Goal: Complete application form

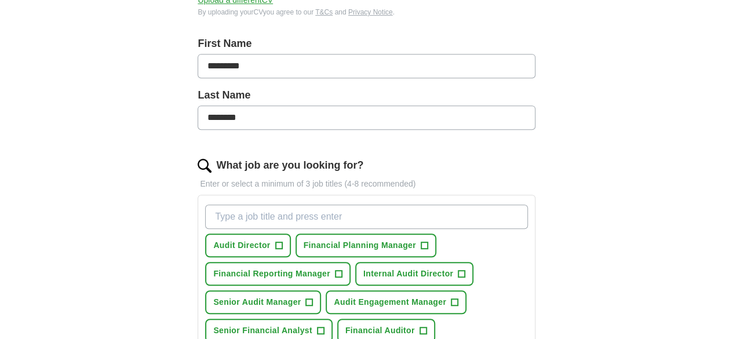
scroll to position [235, 0]
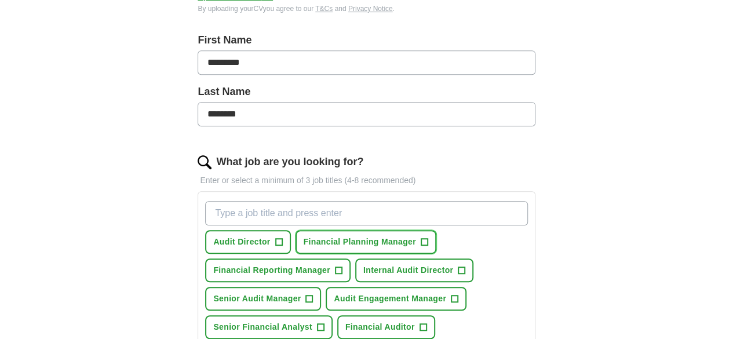
click at [428, 242] on span "+" at bounding box center [424, 242] width 7 height 9
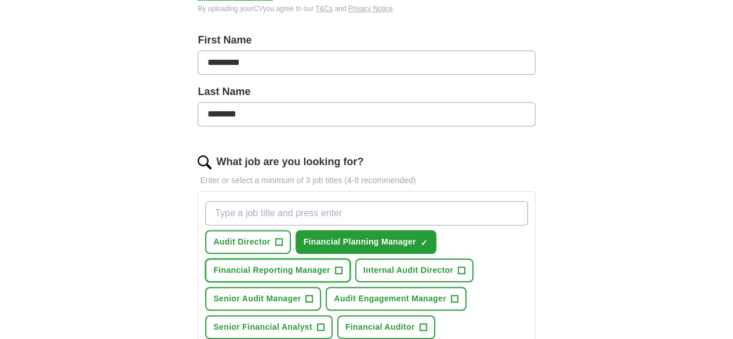
click at [342, 266] on span "+" at bounding box center [338, 270] width 7 height 9
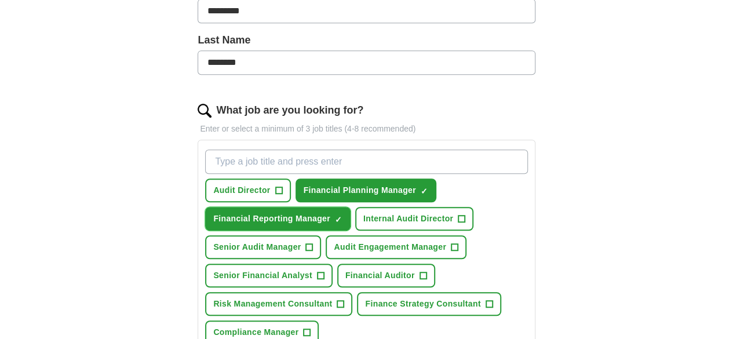
scroll to position [287, 0]
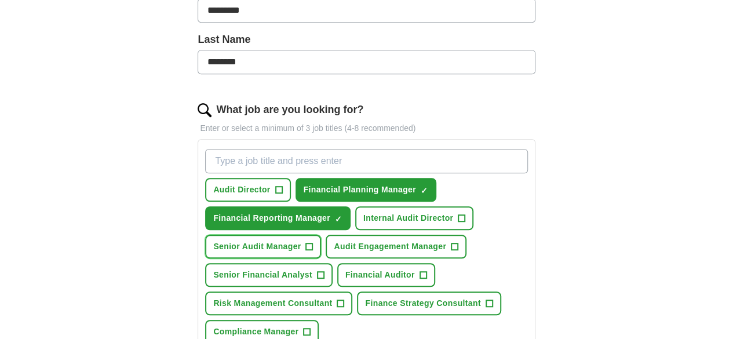
click at [313, 242] on span "+" at bounding box center [309, 246] width 7 height 9
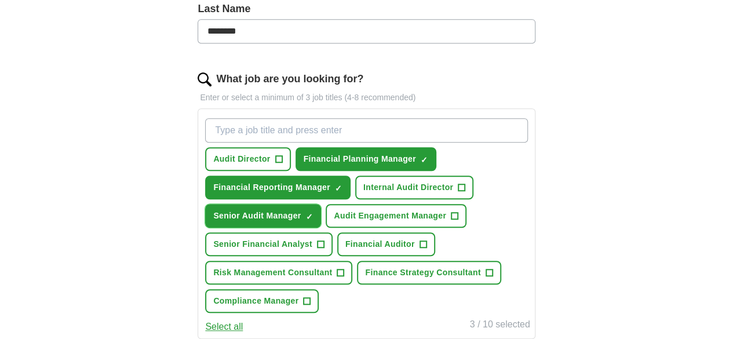
scroll to position [319, 0]
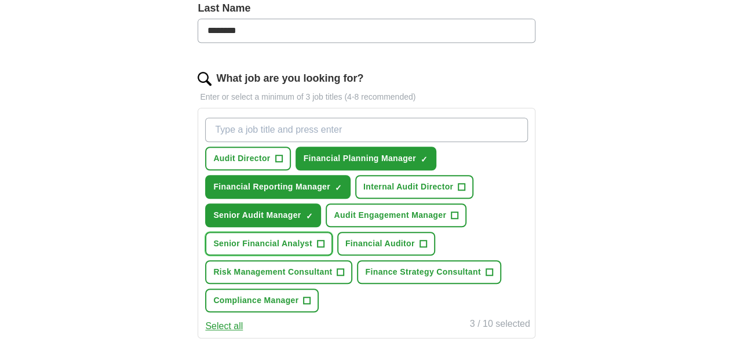
click at [324, 249] on span "+" at bounding box center [320, 243] width 7 height 9
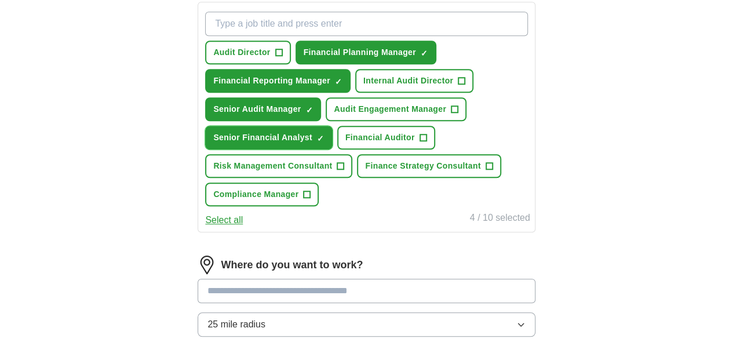
scroll to position [413, 0]
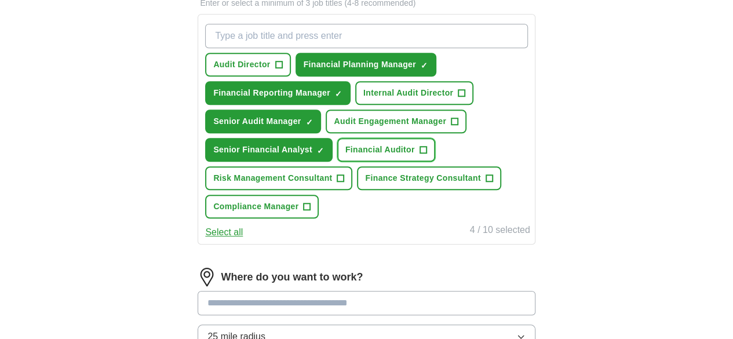
click at [426, 155] on span "+" at bounding box center [422, 149] width 7 height 9
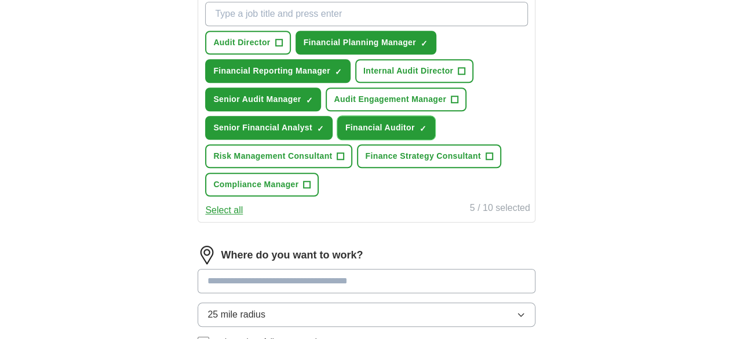
scroll to position [436, 0]
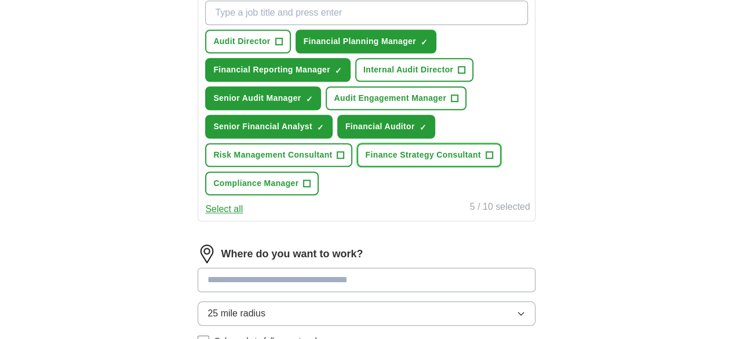
click at [486, 160] on span "+" at bounding box center [489, 155] width 7 height 9
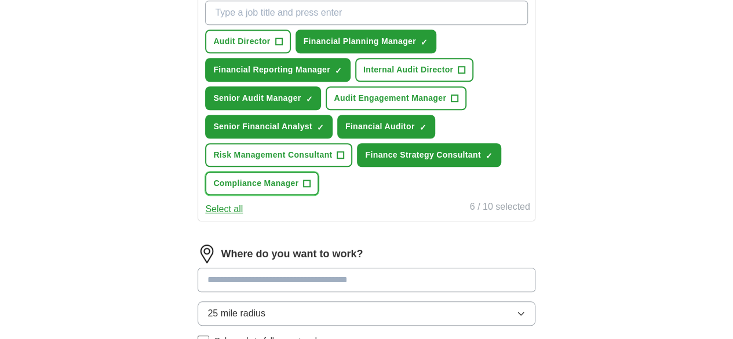
click at [311, 188] on span "+" at bounding box center [307, 183] width 7 height 9
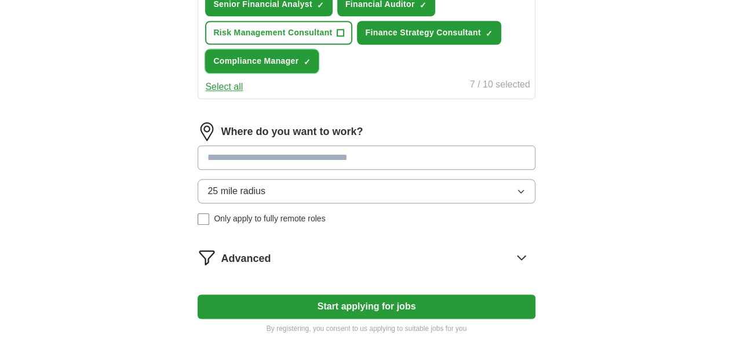
scroll to position [560, 0]
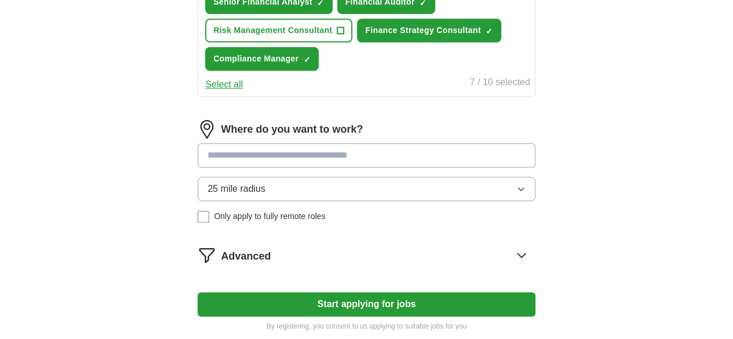
click at [436, 167] on input at bounding box center [366, 155] width 337 height 24
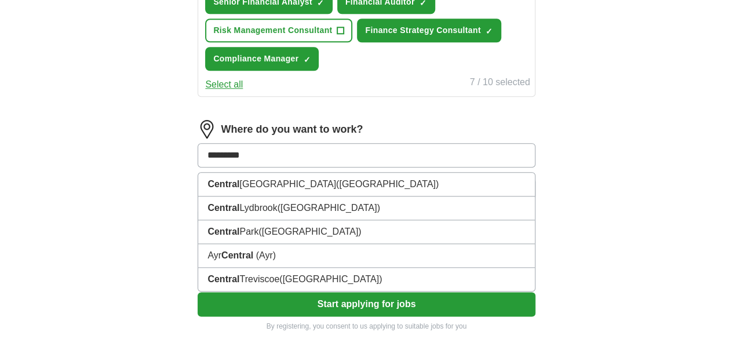
type input "**********"
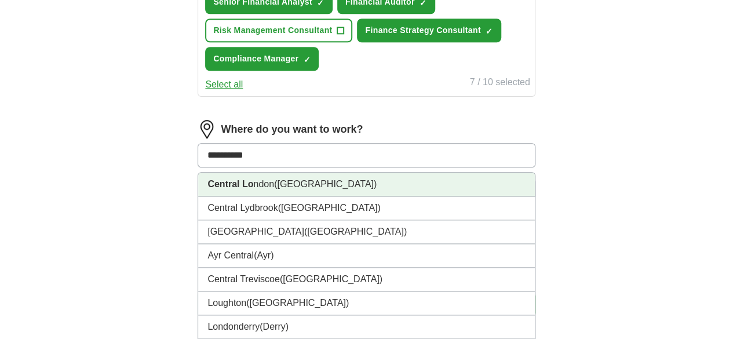
click at [333, 196] on li "Central Lo ndon ([GEOGRAPHIC_DATA])" at bounding box center [366, 185] width 336 height 24
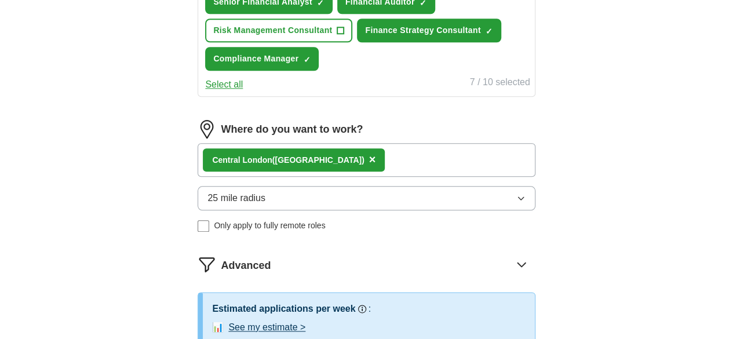
click at [396, 177] on div "Central Lo ndon ([GEOGRAPHIC_DATA]) ×" at bounding box center [366, 160] width 337 height 34
click at [406, 177] on div "Central Lo ndon ([GEOGRAPHIC_DATA]) ×" at bounding box center [366, 160] width 337 height 34
click at [393, 177] on div "Central Lo ndon ([GEOGRAPHIC_DATA]) ×" at bounding box center [366, 160] width 337 height 34
click at [403, 177] on div "Central Lo ndon ([GEOGRAPHIC_DATA]) ×" at bounding box center [366, 160] width 337 height 34
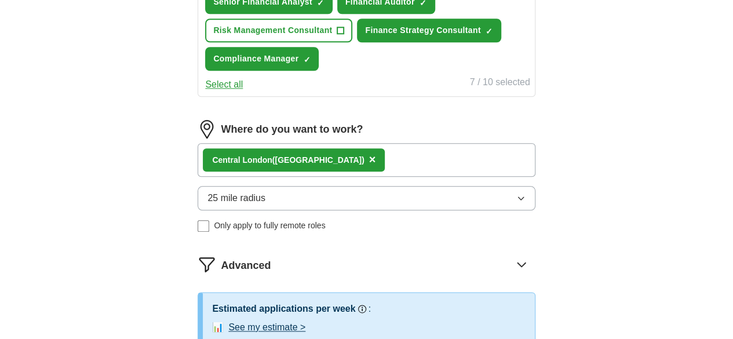
click at [419, 177] on div "Central Lo ndon ([GEOGRAPHIC_DATA]) ×" at bounding box center [366, 160] width 337 height 34
click at [516, 203] on icon "button" at bounding box center [520, 198] width 9 height 9
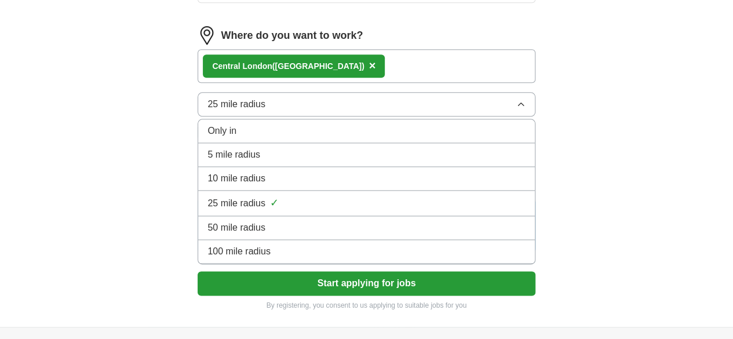
scroll to position [655, 0]
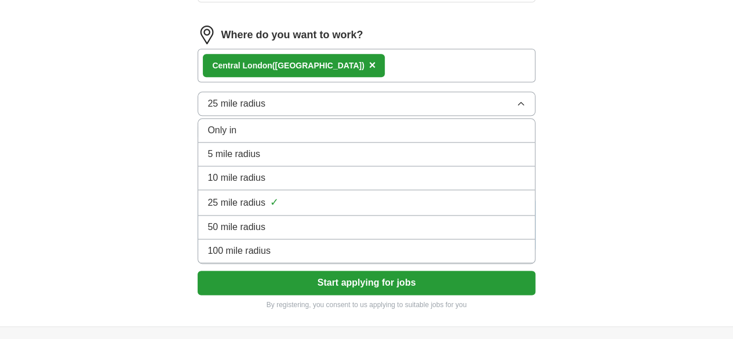
click at [468, 234] on div "50 mile radius" at bounding box center [365, 227] width 317 height 14
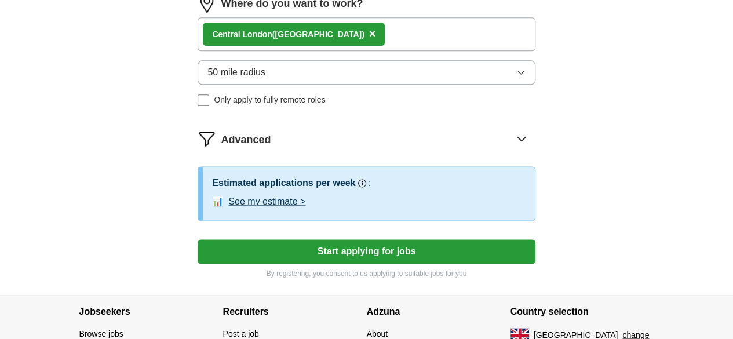
scroll to position [692, 0]
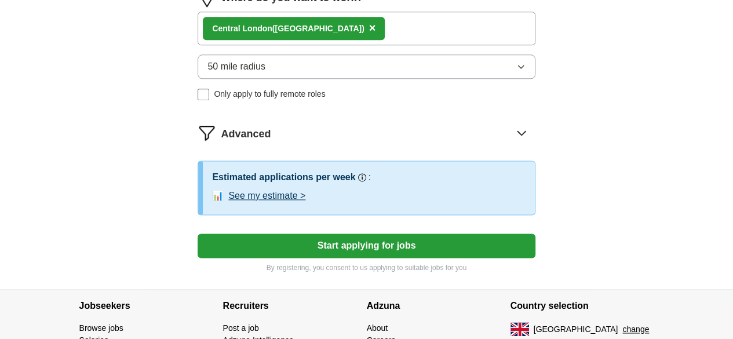
click at [305, 203] on button "See my estimate >" at bounding box center [266, 196] width 77 height 14
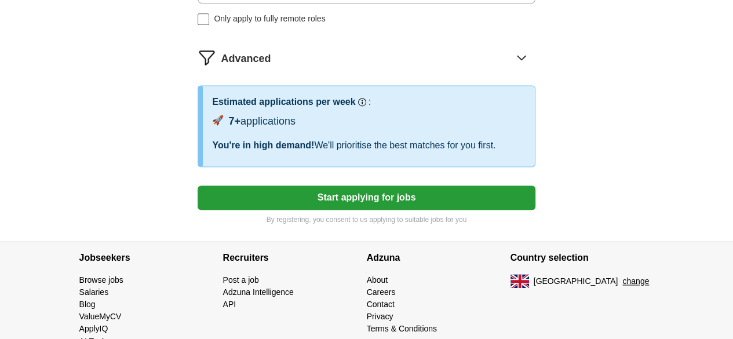
scroll to position [768, 0]
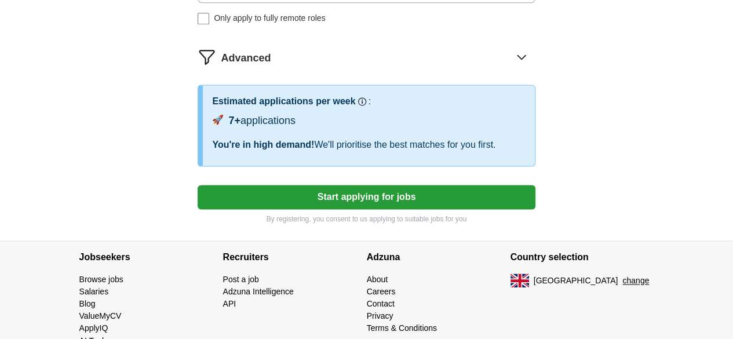
click at [400, 209] on button "Start applying for jobs" at bounding box center [366, 197] width 337 height 24
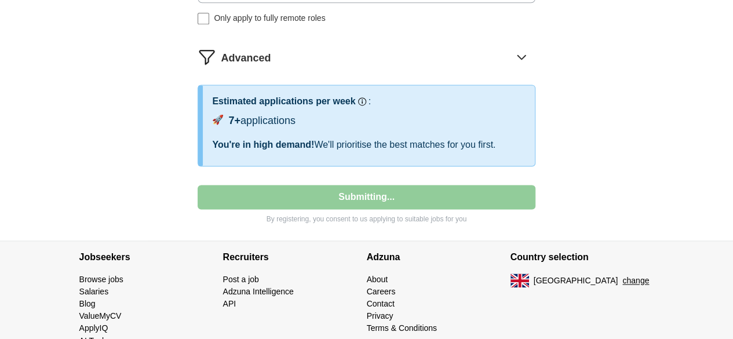
select select "**"
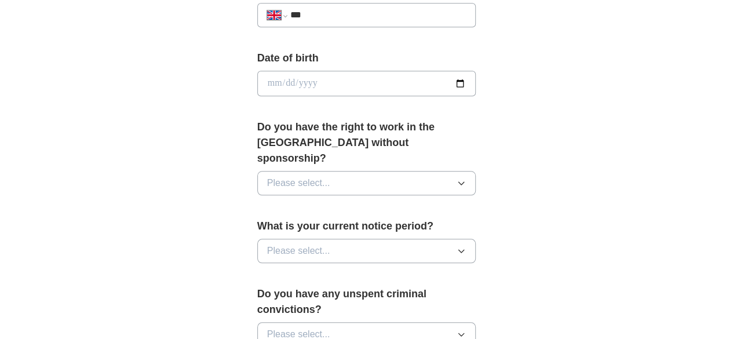
scroll to position [503, 0]
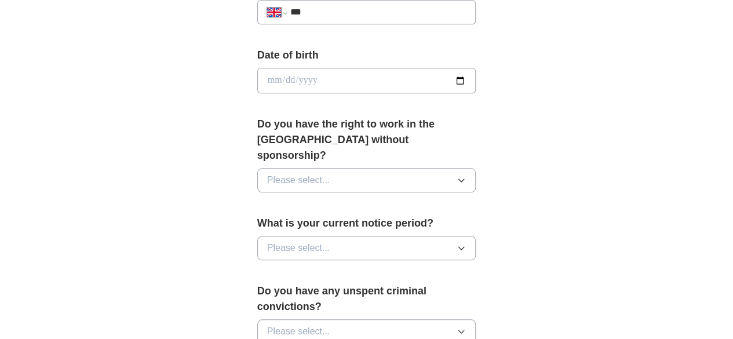
click at [466, 176] on icon "button" at bounding box center [461, 180] width 9 height 9
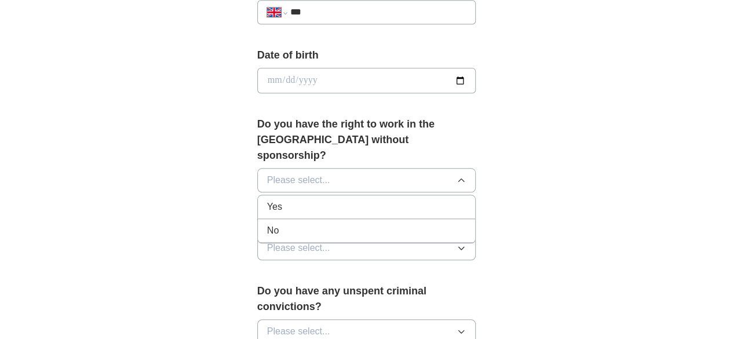
click at [377, 224] on div "No" at bounding box center [366, 231] width 199 height 14
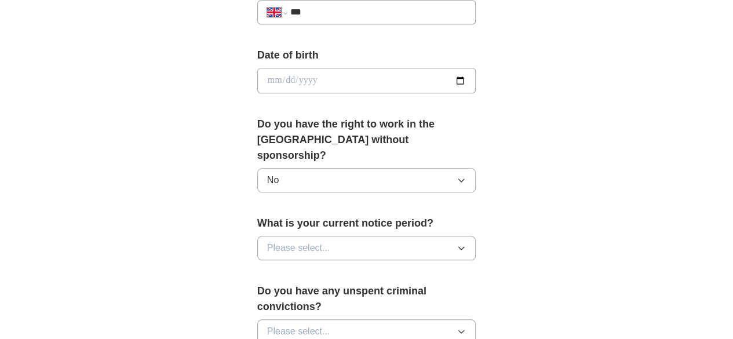
click at [466, 243] on icon "button" at bounding box center [461, 247] width 9 height 9
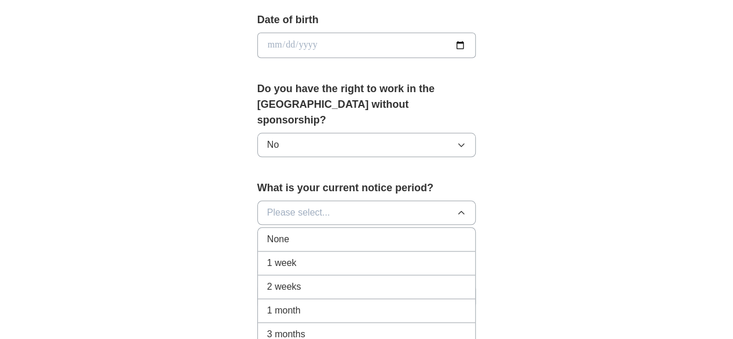
scroll to position [539, 0]
click at [348, 303] on div "1 month" at bounding box center [366, 310] width 199 height 14
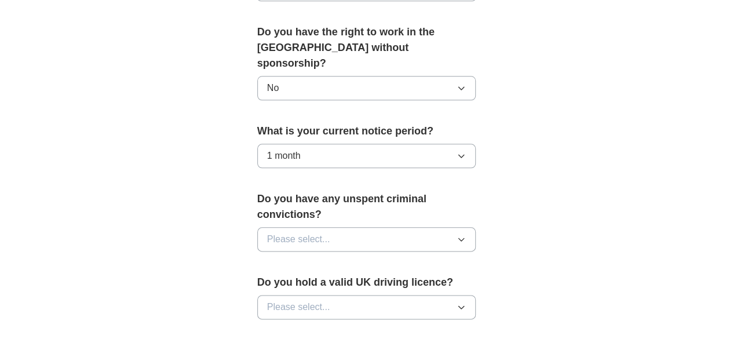
scroll to position [597, 0]
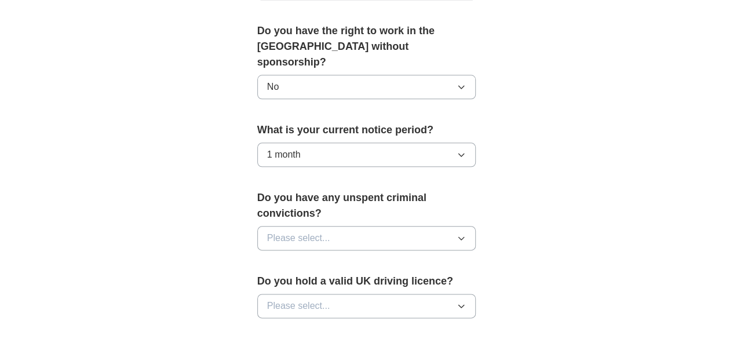
click at [466, 233] on icon "button" at bounding box center [461, 237] width 9 height 9
click at [402, 282] on div "No" at bounding box center [366, 289] width 199 height 14
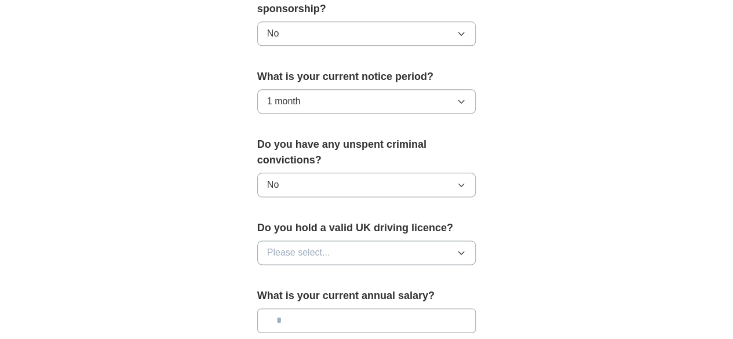
scroll to position [660, 0]
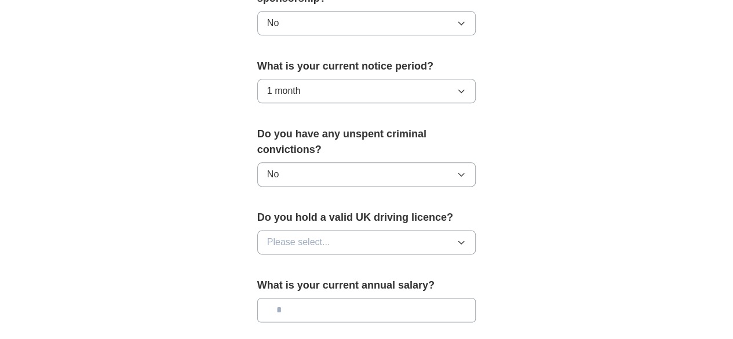
click at [466, 238] on icon "button" at bounding box center [461, 242] width 9 height 9
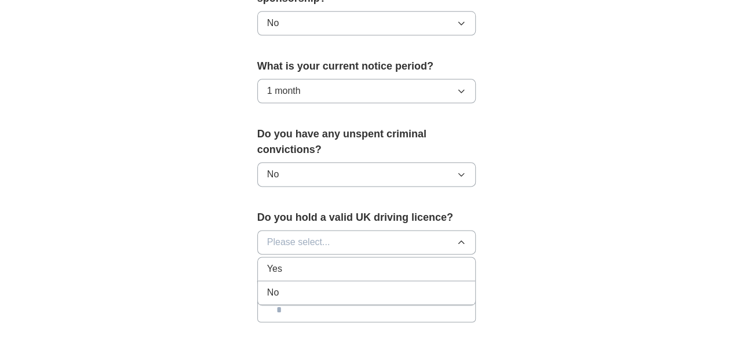
click at [417, 262] on div "Yes" at bounding box center [366, 269] width 199 height 14
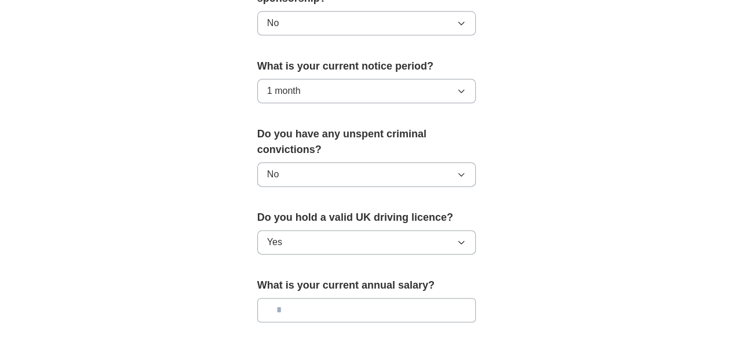
click at [373, 298] on input "text" at bounding box center [366, 310] width 219 height 24
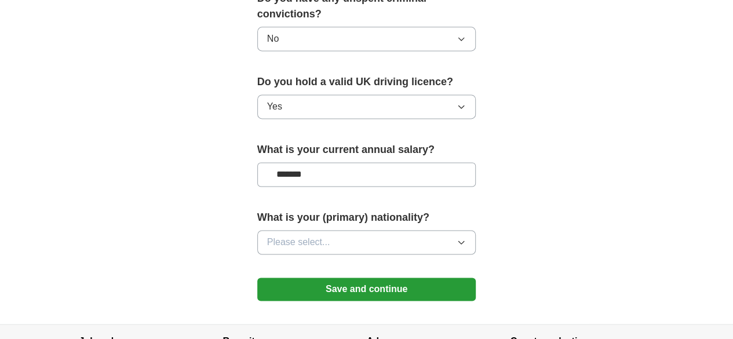
scroll to position [797, 0]
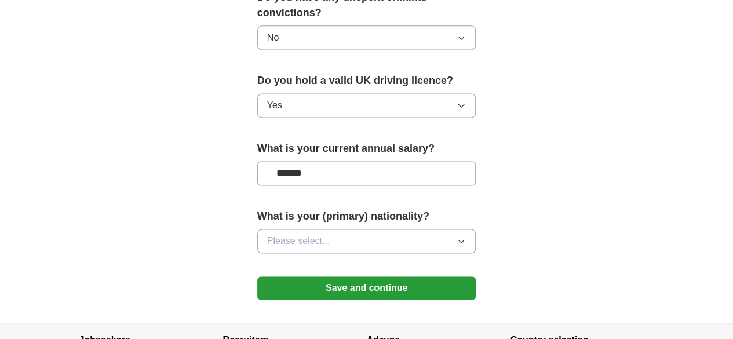
type input "*******"
click at [476, 229] on button "Please select..." at bounding box center [366, 241] width 219 height 24
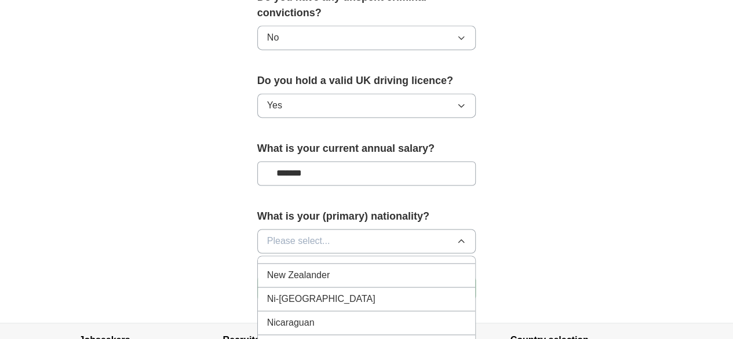
scroll to position [2987, 0]
click at [374, 338] on div "[DEMOGRAPHIC_DATA]" at bounding box center [366, 345] width 199 height 14
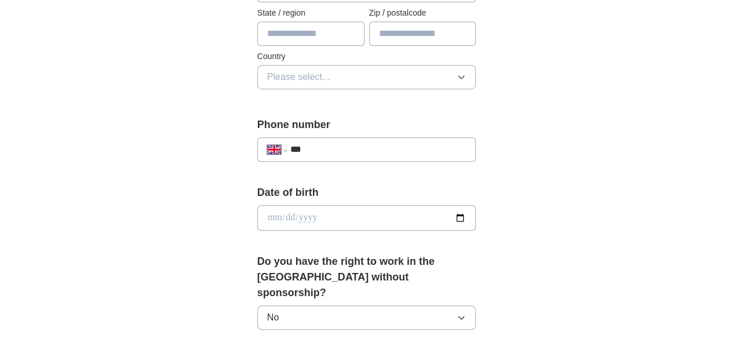
scroll to position [366, 0]
click at [340, 143] on input "***" at bounding box center [378, 150] width 176 height 14
type input "**********"
type input "********"
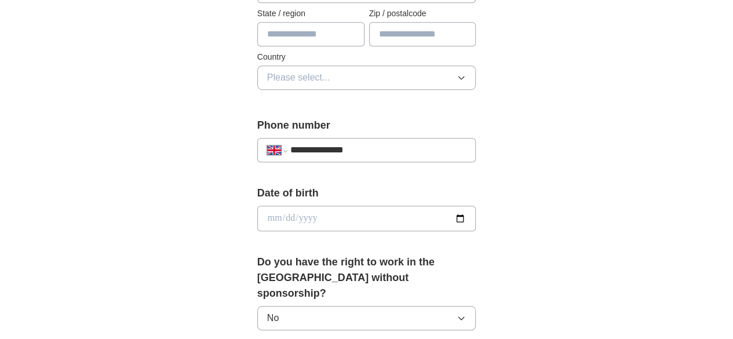
type input "**********"
type input "*******"
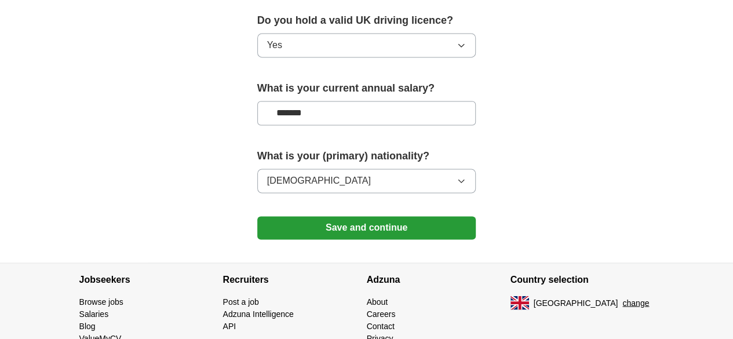
scroll to position [874, 0]
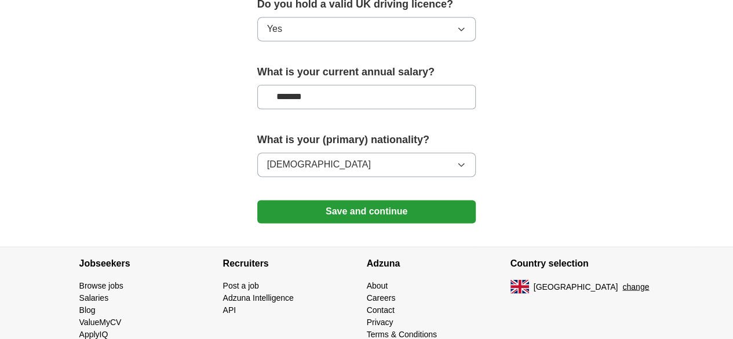
click at [395, 200] on button "Save and continue" at bounding box center [366, 211] width 219 height 23
